Goal: Find specific page/section: Find specific page/section

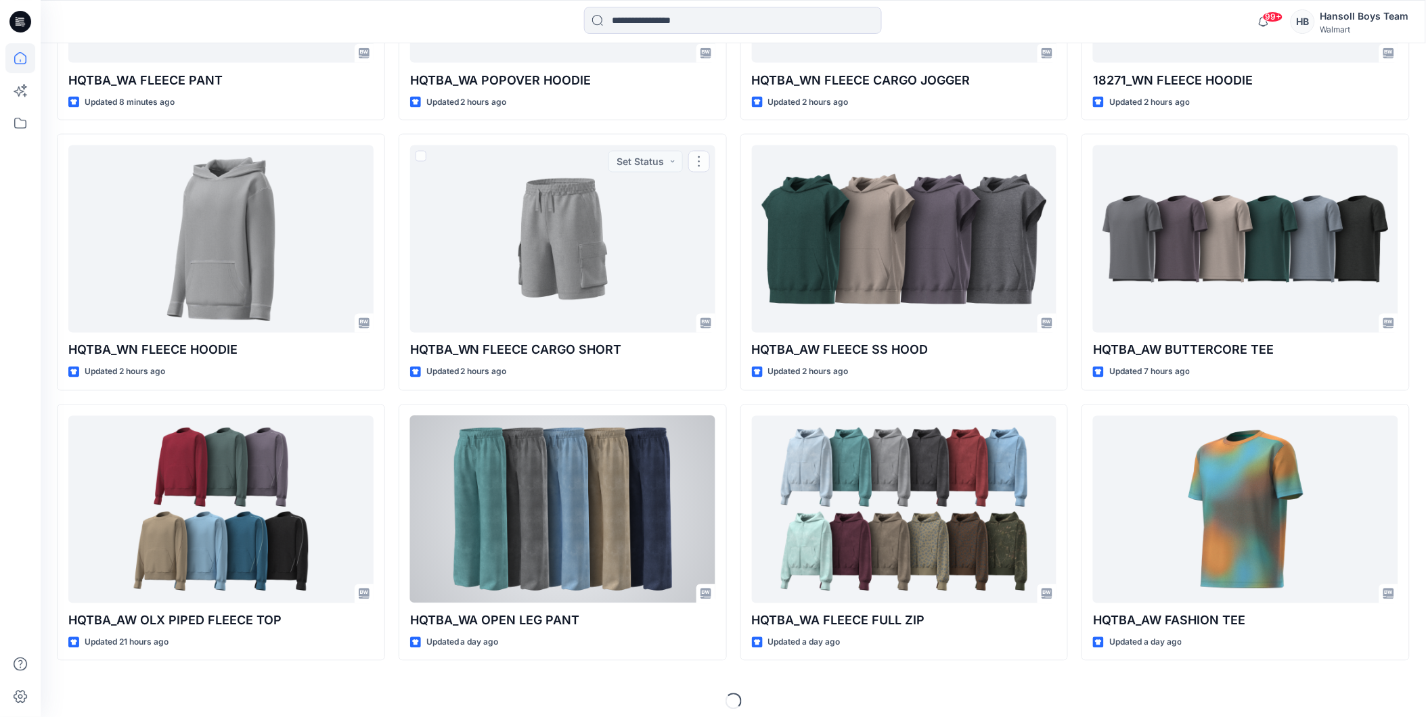
scroll to position [641, 0]
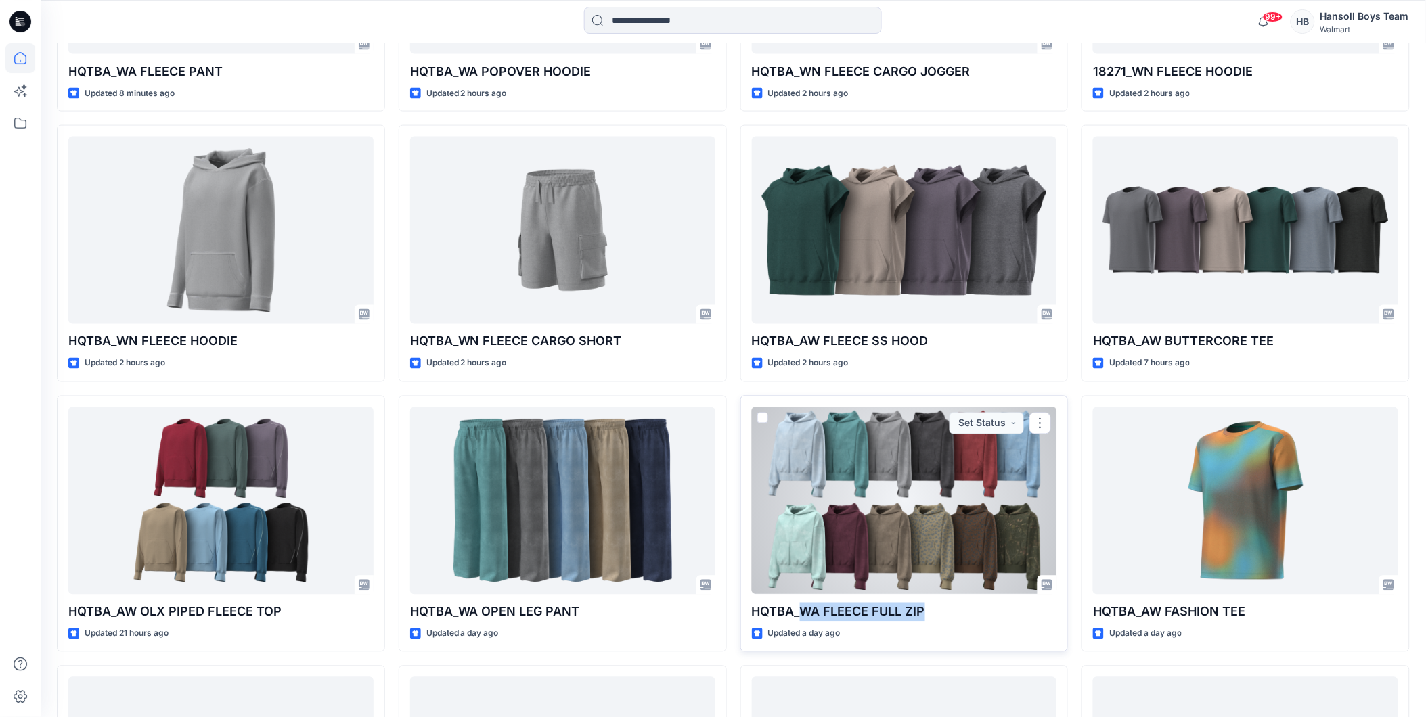
drag, startPoint x: 945, startPoint y: 616, endPoint x: 805, endPoint y: 618, distance: 139.4
click at [805, 618] on p "HQTBA_WA FLEECE FULL ZIP" at bounding box center [904, 612] width 305 height 19
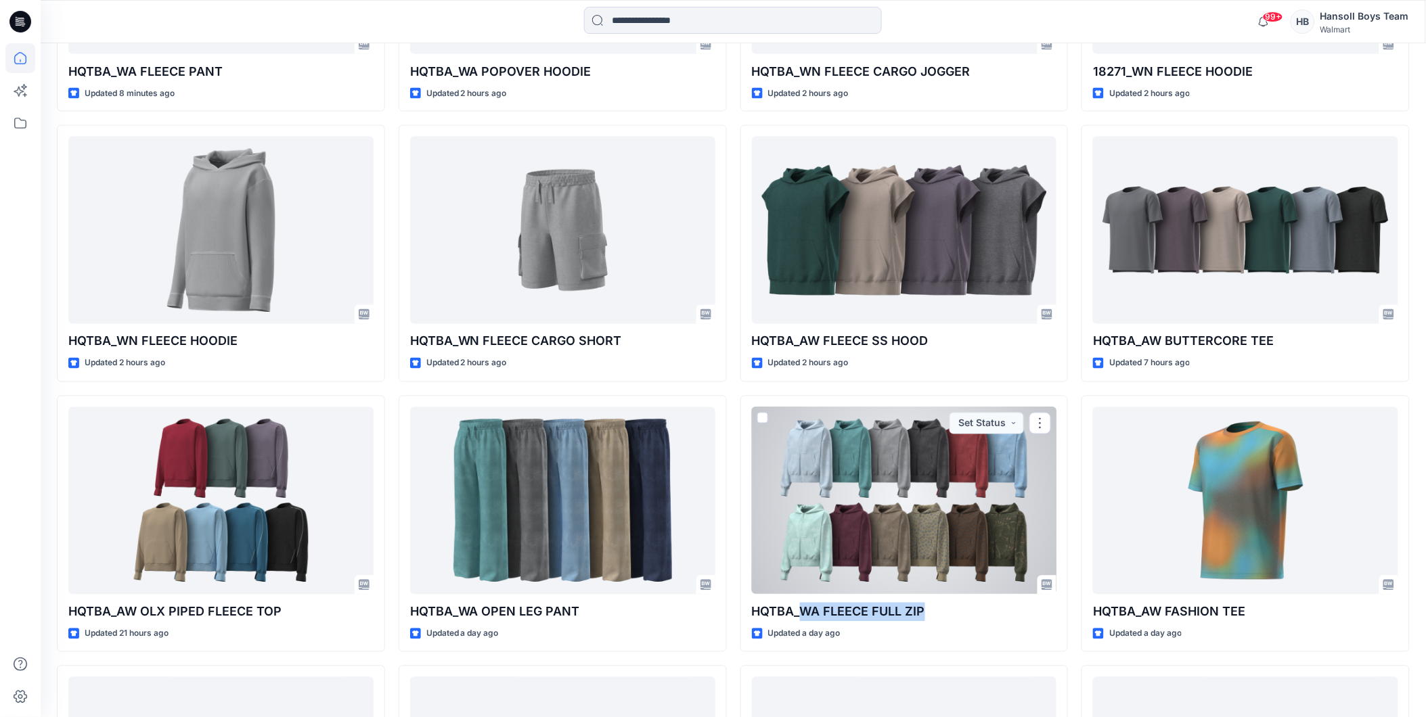
copy p "WA FLEECE FULL ZIP"
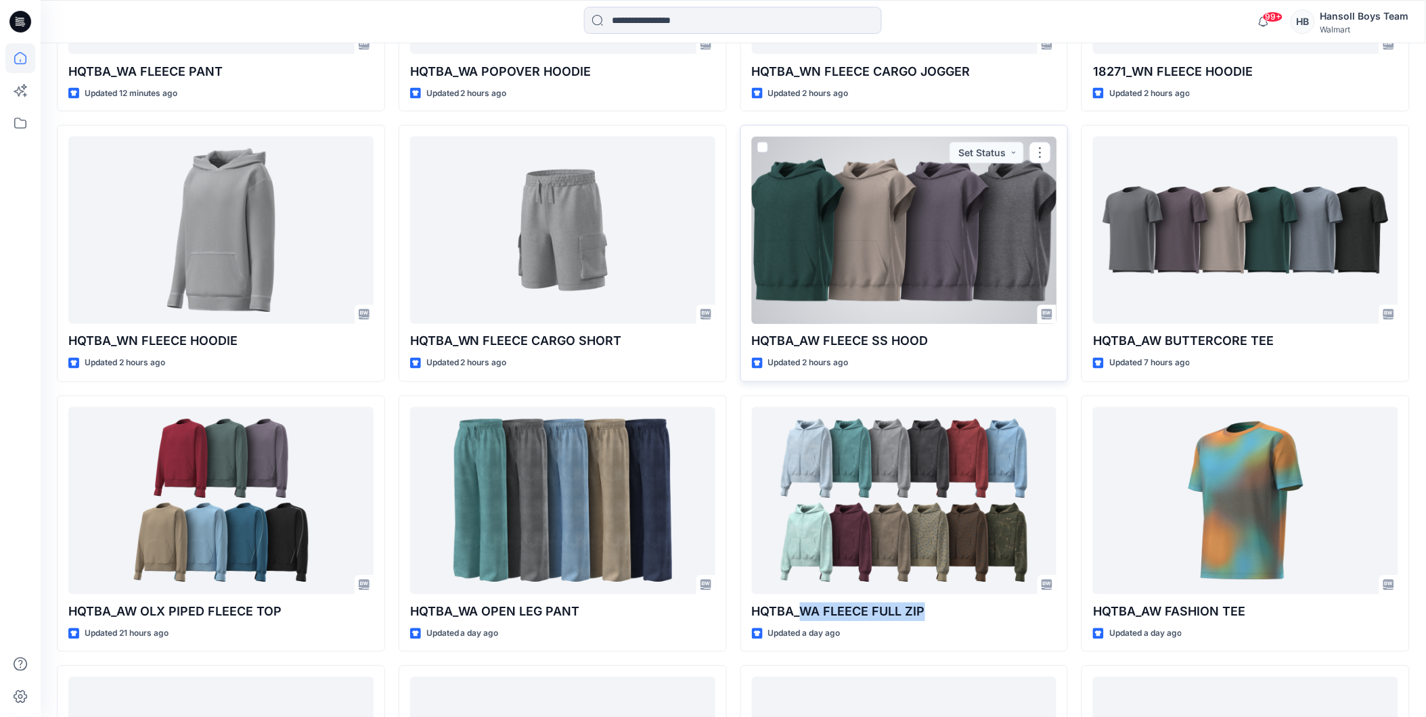
scroll to position [340, 0]
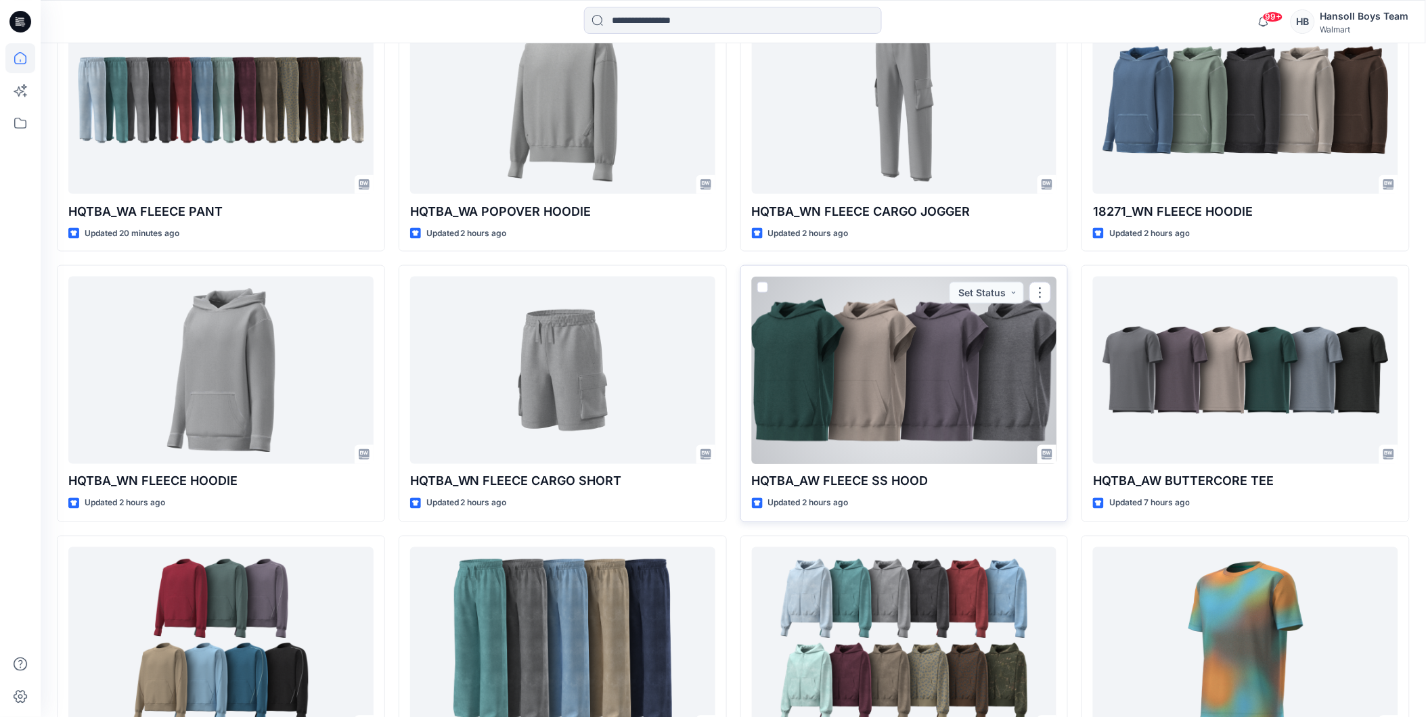
scroll to position [350, 0]
